Goal: Transaction & Acquisition: Purchase product/service

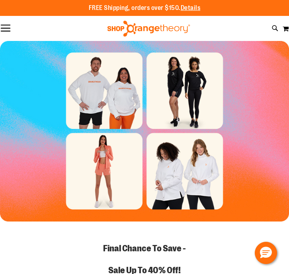
click at [10, 26] on button "Toggle Nav" at bounding box center [5, 29] width 11 height 8
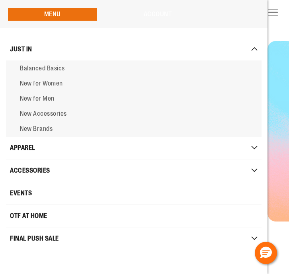
click at [162, 15] on link "Account" at bounding box center [157, 14] width 28 height 7
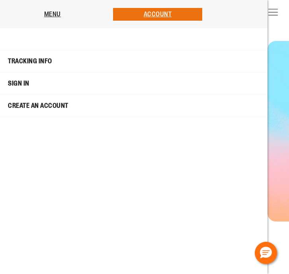
click at [14, 86] on link "Sign In" at bounding box center [133, 83] width 263 height 15
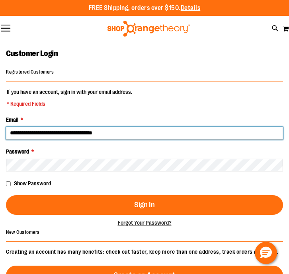
type input "**********"
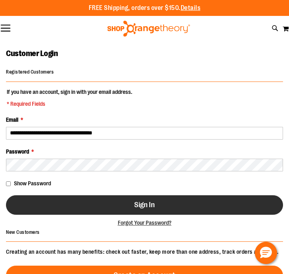
click at [176, 199] on button "Sign In" at bounding box center [144, 204] width 277 height 19
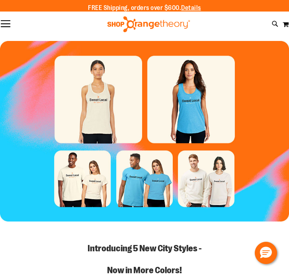
click at [10, 10] on div "FREE Shipping, orders over $600. Details To order the Spring Dri Tri event bund…" at bounding box center [144, 8] width 289 height 16
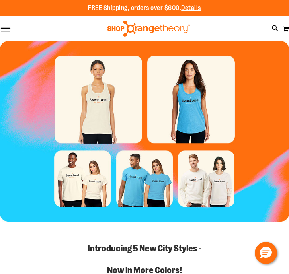
click at [8, 27] on button "Toggle Nav" at bounding box center [5, 29] width 11 height 8
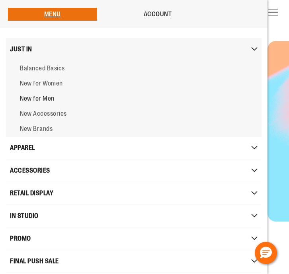
click at [27, 97] on span "New for Men" at bounding box center [37, 98] width 35 height 7
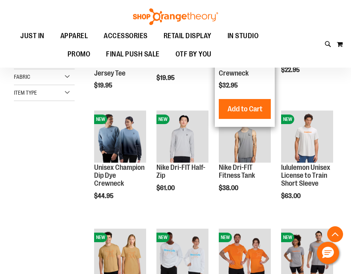
scroll to position [184, 0]
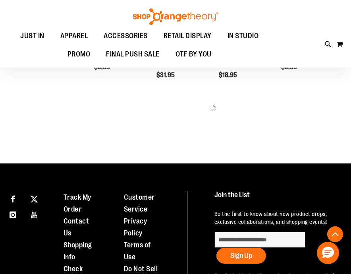
scroll to position [421, 0]
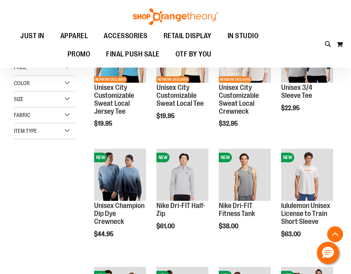
scroll to position [153, 0]
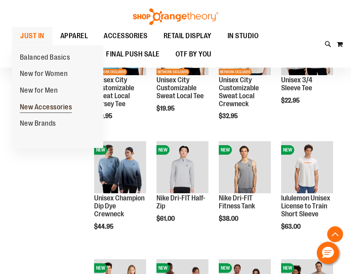
click at [38, 107] on span "New Accessories" at bounding box center [46, 108] width 52 height 10
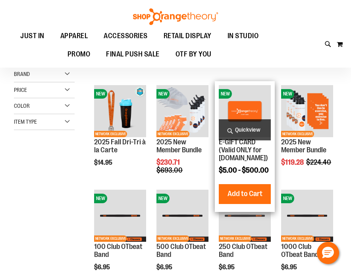
scroll to position [153, 0]
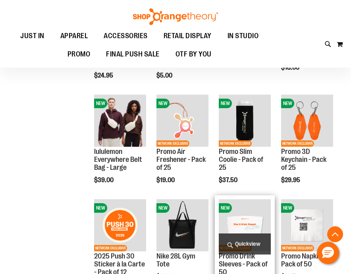
scroll to position [390, 0]
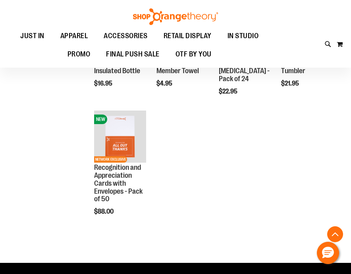
scroll to position [800, 0]
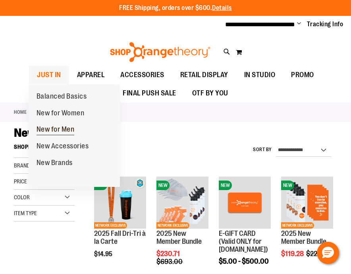
click at [59, 125] on span "New for Men" at bounding box center [56, 130] width 38 height 10
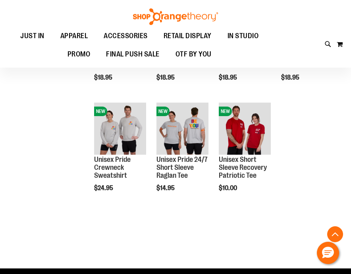
scroll to position [798, 0]
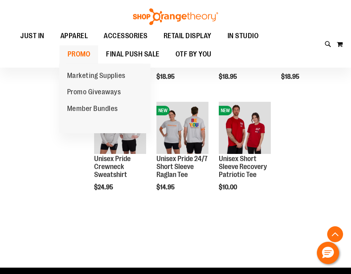
click at [77, 54] on span "PROMO" at bounding box center [79, 54] width 23 height 18
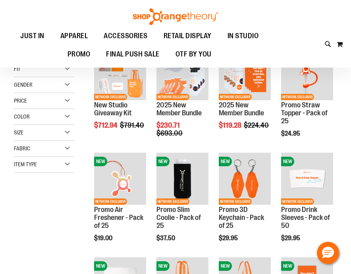
scroll to position [128, 0]
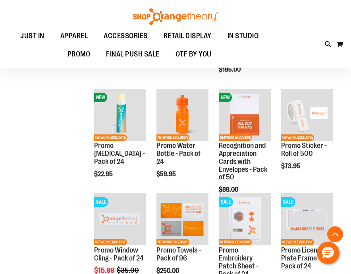
scroll to position [401, 0]
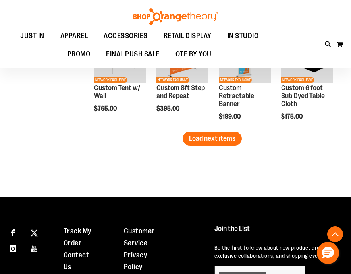
scroll to position [981, 0]
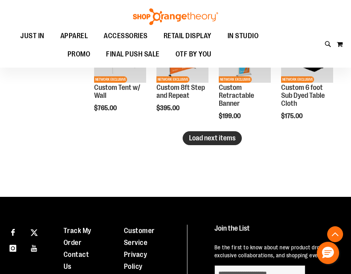
click at [218, 139] on span "Load next items" at bounding box center [212, 138] width 46 height 8
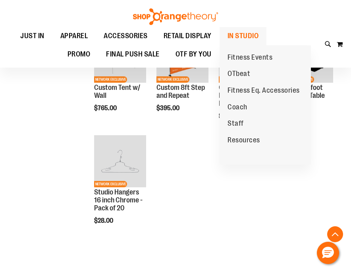
click at [240, 35] on span "IN STUDIO" at bounding box center [243, 36] width 31 height 18
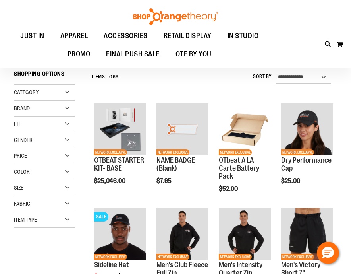
scroll to position [112, 0]
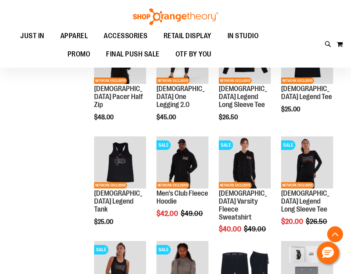
scroll to position [582, 0]
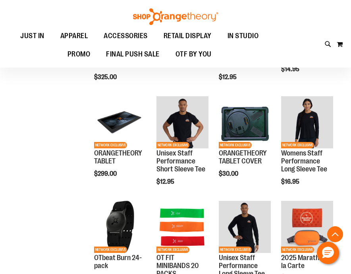
scroll to position [811, 0]
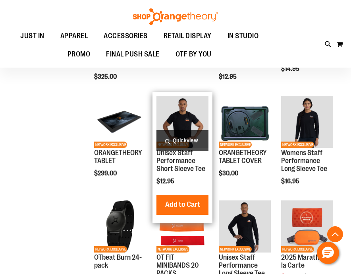
click at [184, 139] on span "Quickview" at bounding box center [183, 140] width 52 height 21
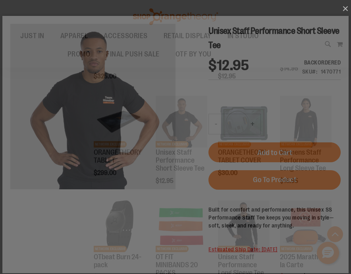
scroll to position [0, 0]
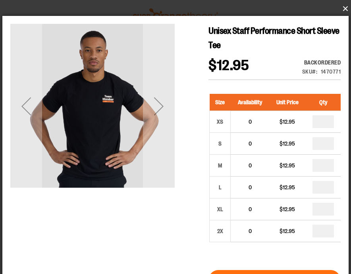
click at [345, 10] on button "×" at bounding box center [178, 8] width 347 height 17
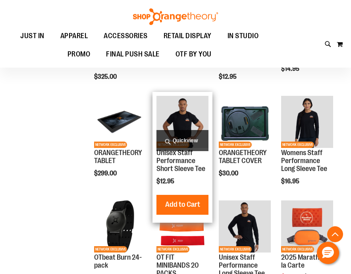
click at [177, 141] on span "Quickview" at bounding box center [183, 140] width 52 height 21
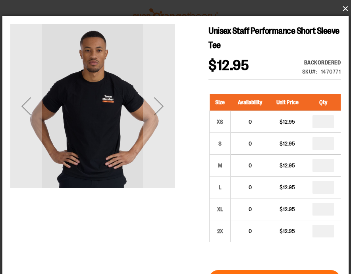
click at [344, 8] on button "×" at bounding box center [178, 8] width 347 height 17
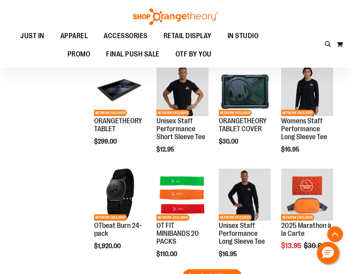
scroll to position [842, 0]
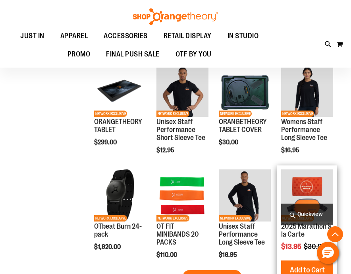
click at [304, 187] on img "product" at bounding box center [307, 195] width 52 height 52
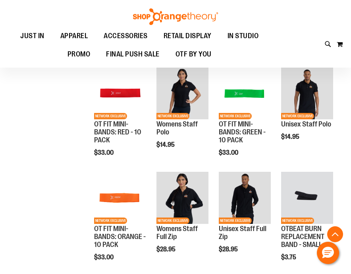
scroll to position [430, 0]
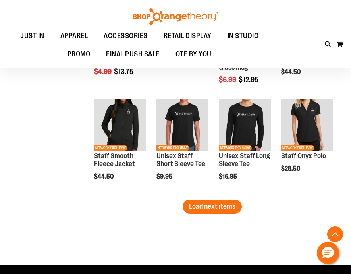
scroll to position [916, 0]
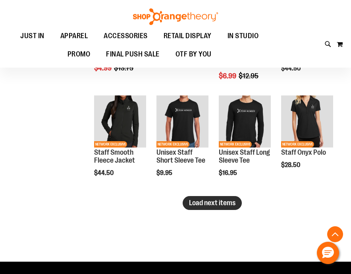
click at [204, 206] on span "Load next items" at bounding box center [212, 203] width 46 height 8
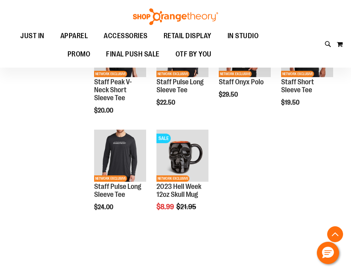
scroll to position [1115, 0]
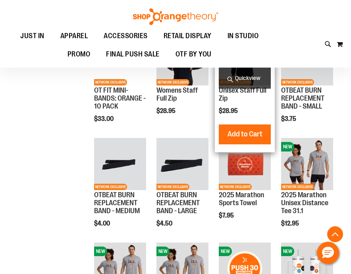
scroll to position [558, 0]
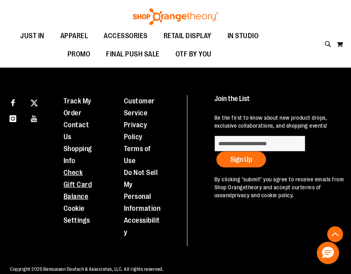
scroll to position [1305, 0]
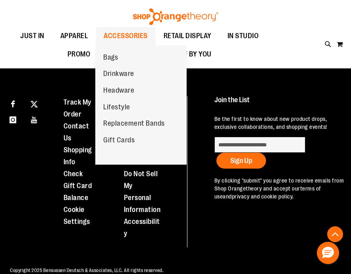
click at [122, 34] on span "ACCESSORIES" at bounding box center [126, 36] width 44 height 18
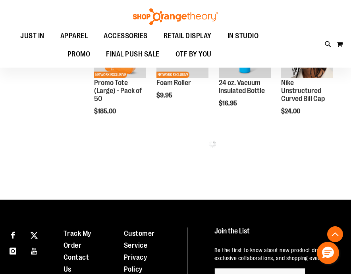
scroll to position [653, 0]
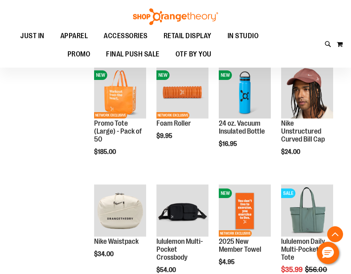
scroll to position [596, 0]
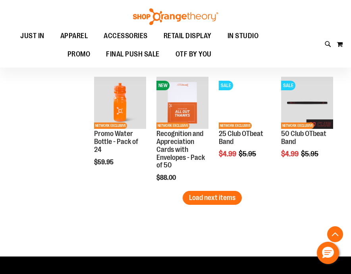
scroll to position [945, 0]
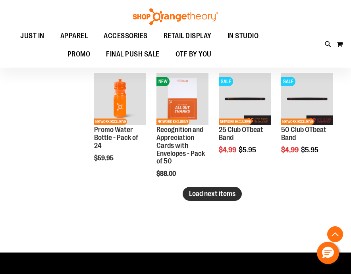
click at [235, 196] on span "Load next items" at bounding box center [212, 194] width 46 height 8
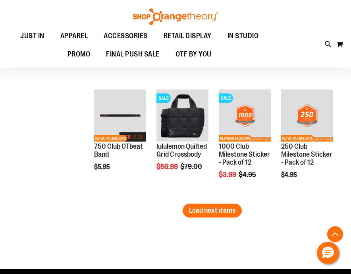
scroll to position [1318, 0]
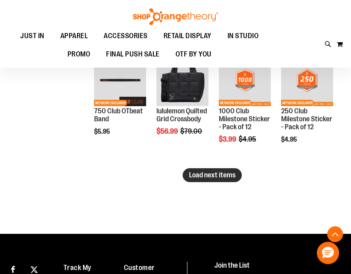
click at [213, 180] on button "Load next items" at bounding box center [212, 175] width 59 height 14
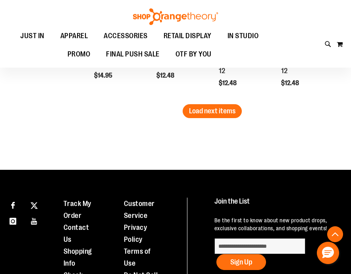
scroll to position [1737, 0]
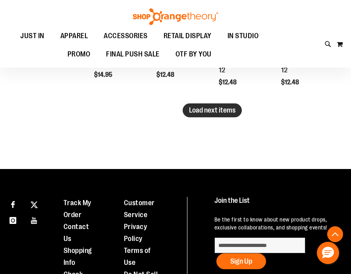
click at [208, 105] on button "Load next items" at bounding box center [212, 110] width 59 height 14
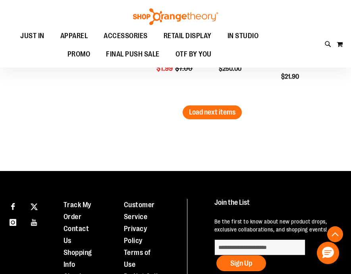
scroll to position [2090, 0]
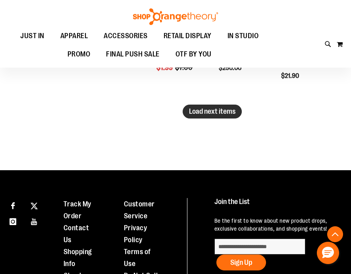
click at [217, 113] on span "Load next items" at bounding box center [212, 111] width 46 height 8
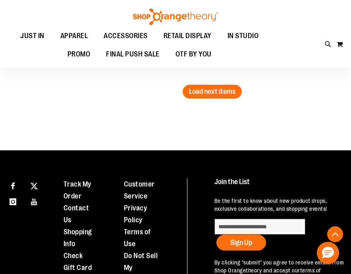
scroll to position [2463, 0]
